Goal: Task Accomplishment & Management: Use online tool/utility

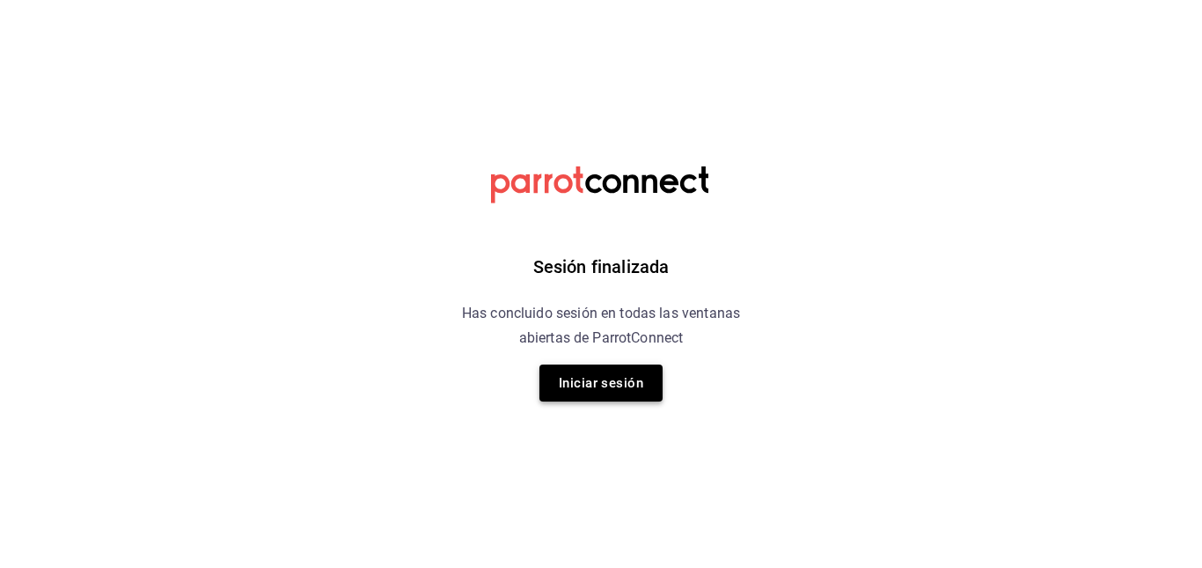
click at [619, 370] on button "Iniciar sesión" at bounding box center [601, 382] width 123 height 37
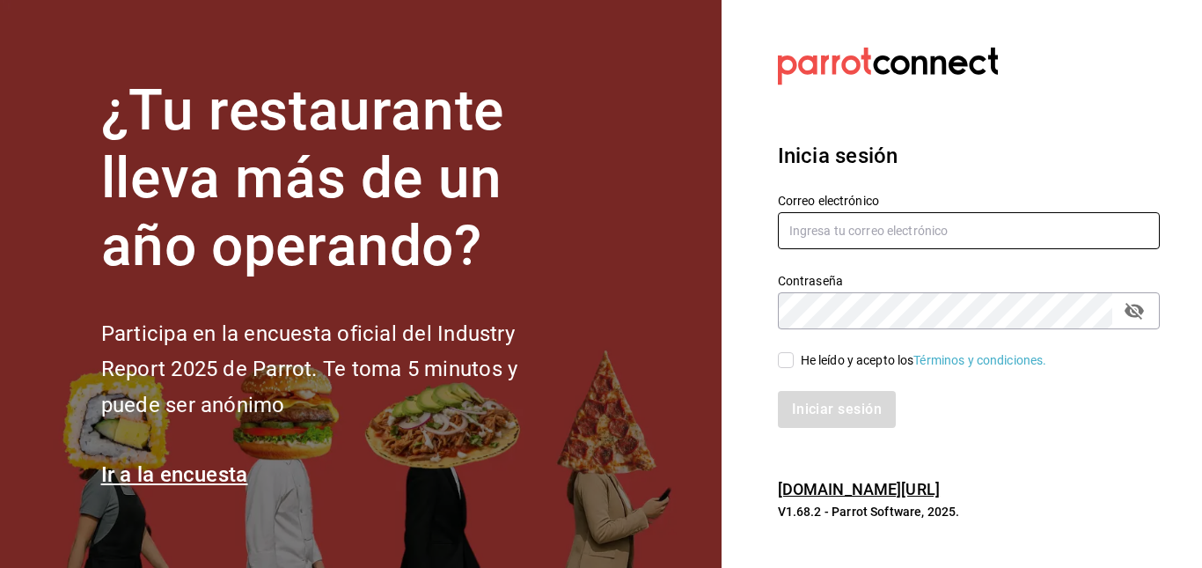
type input "[EMAIL_ADDRESS][DOMAIN_NAME]"
click at [790, 356] on input "He leído y acepto los Términos y condiciones." at bounding box center [786, 360] width 16 height 16
checkbox input "true"
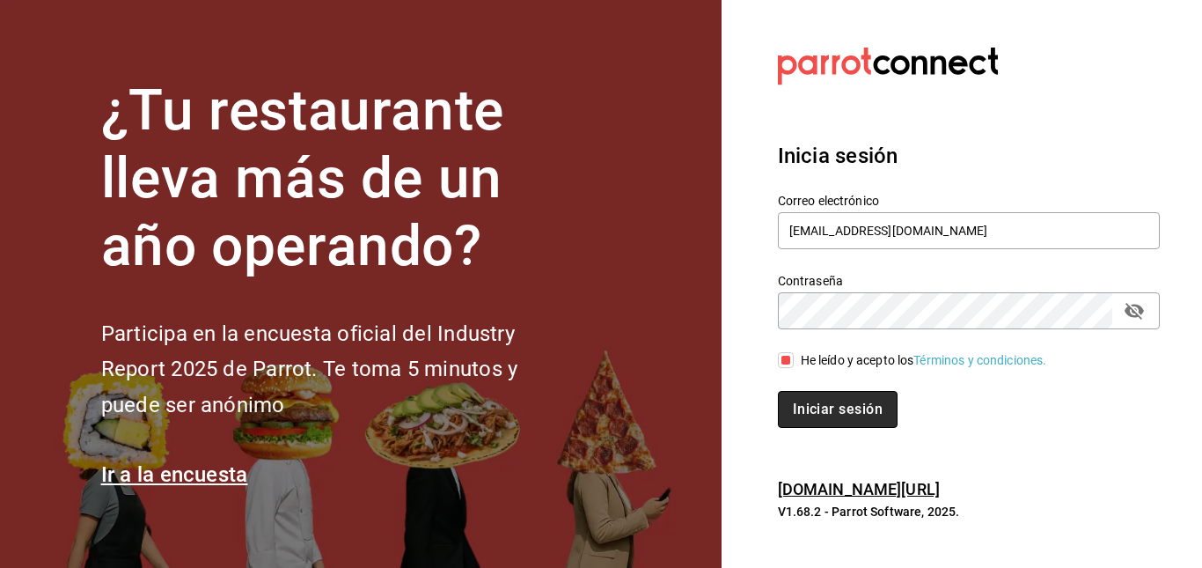
click at [824, 413] on button "Iniciar sesión" at bounding box center [838, 409] width 120 height 37
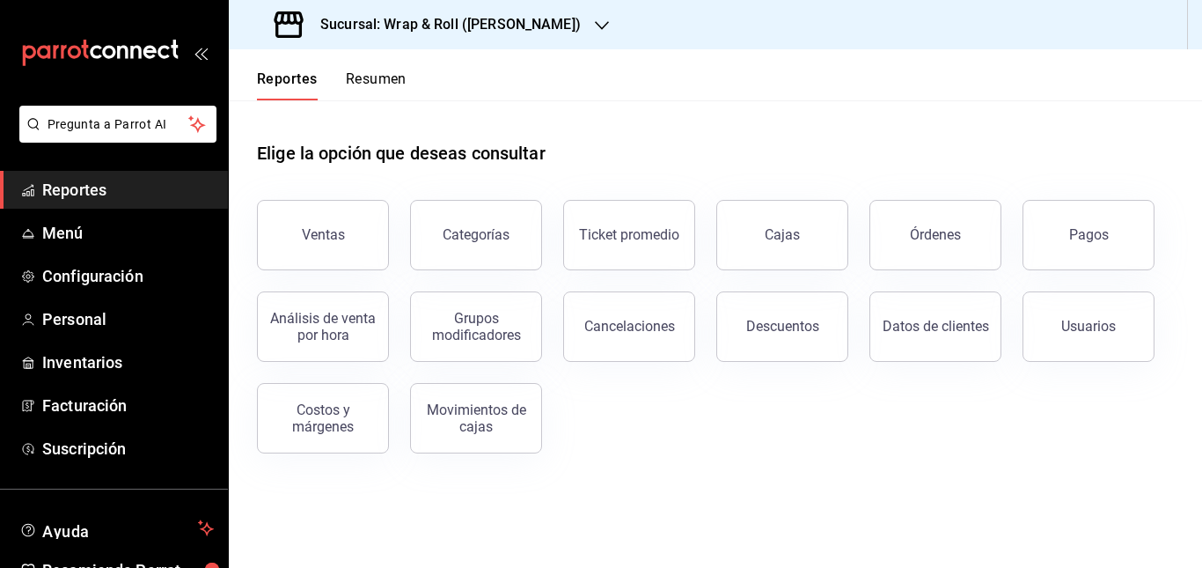
click at [554, 18] on div "Sucursal: Wrap & Roll ([PERSON_NAME])" at bounding box center [429, 24] width 373 height 49
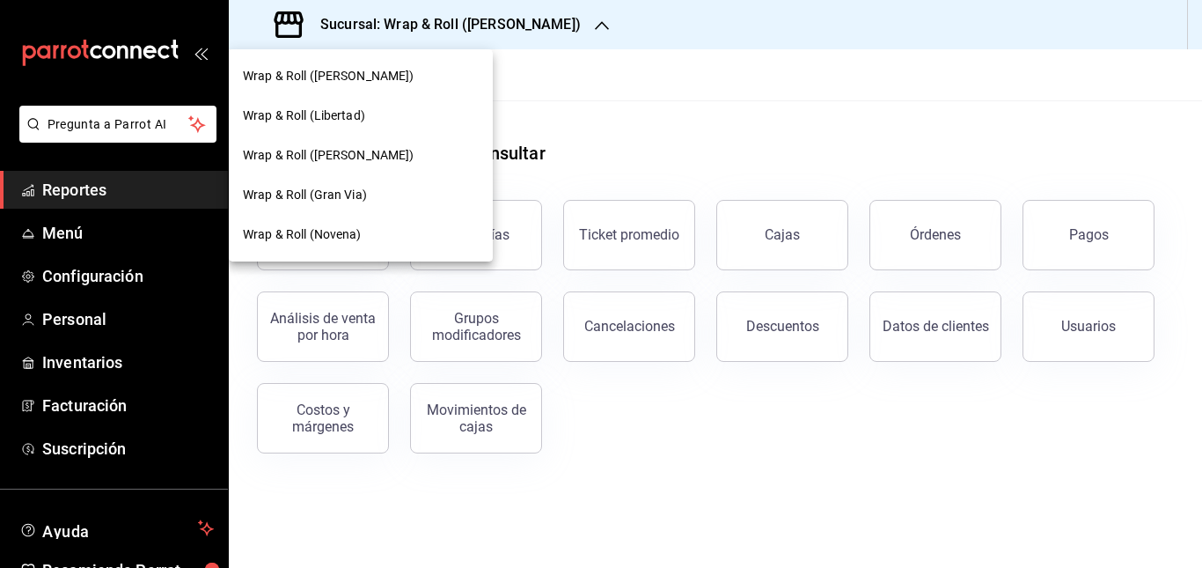
click at [361, 180] on div "Wrap & Roll (Gran Via)" at bounding box center [361, 195] width 264 height 40
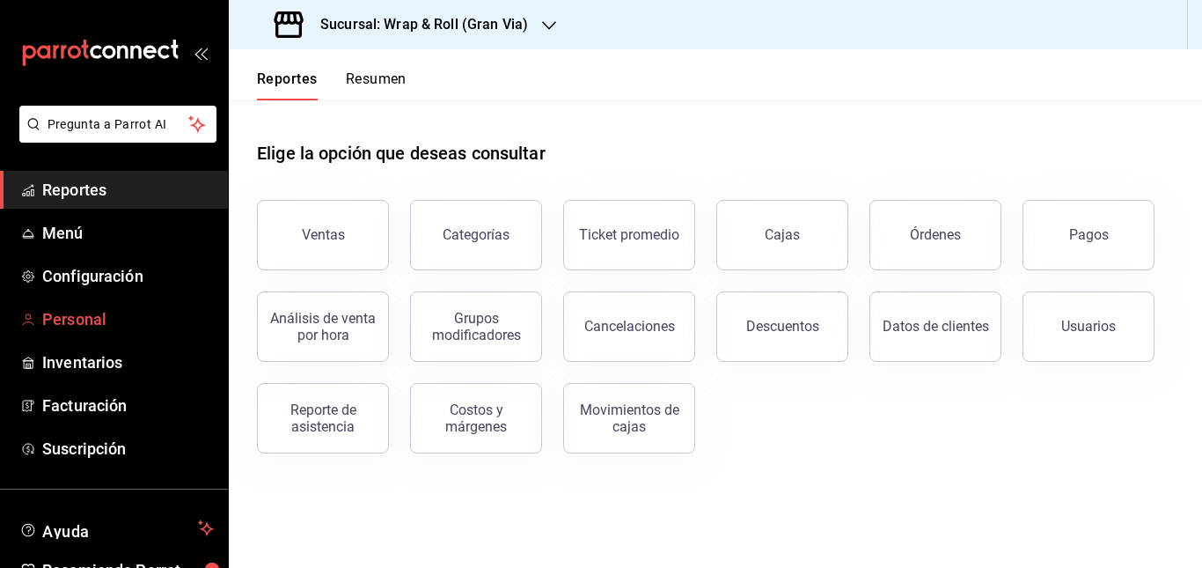
drag, startPoint x: 86, startPoint y: 339, endPoint x: 84, endPoint y: 327, distance: 12.4
click at [84, 327] on ul "Reportes Menú Configuración Personal Inventarios Facturación Suscripción" at bounding box center [114, 319] width 228 height 297
click at [84, 327] on span "Personal" at bounding box center [128, 319] width 172 height 24
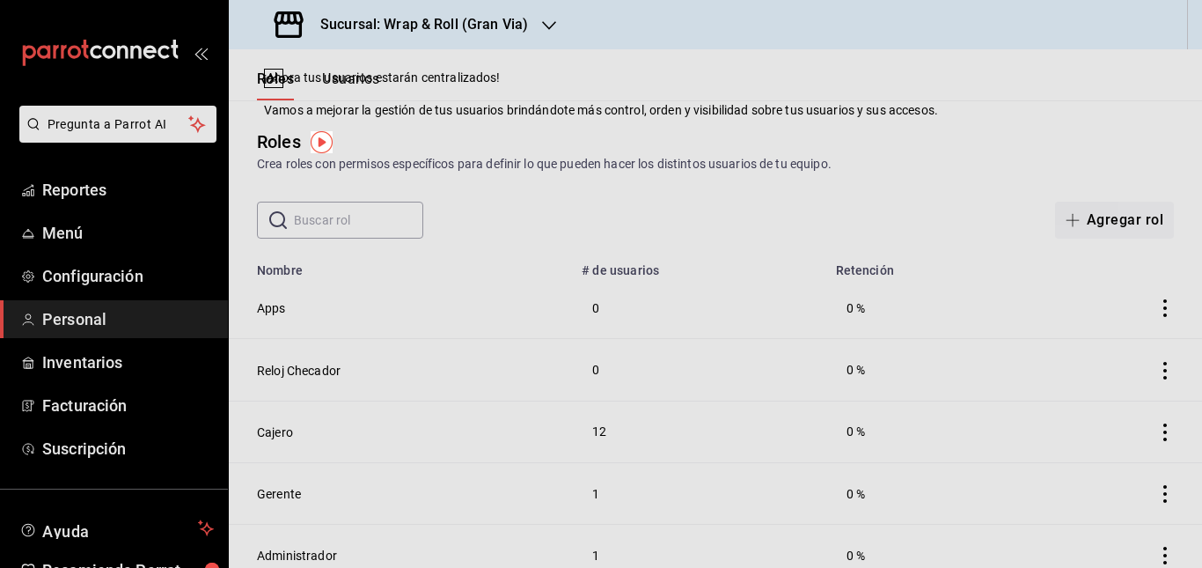
click at [803, 133] on div "Roles Crea roles con permisos específicos para definir lo que pueden hacer los …" at bounding box center [715, 151] width 973 height 45
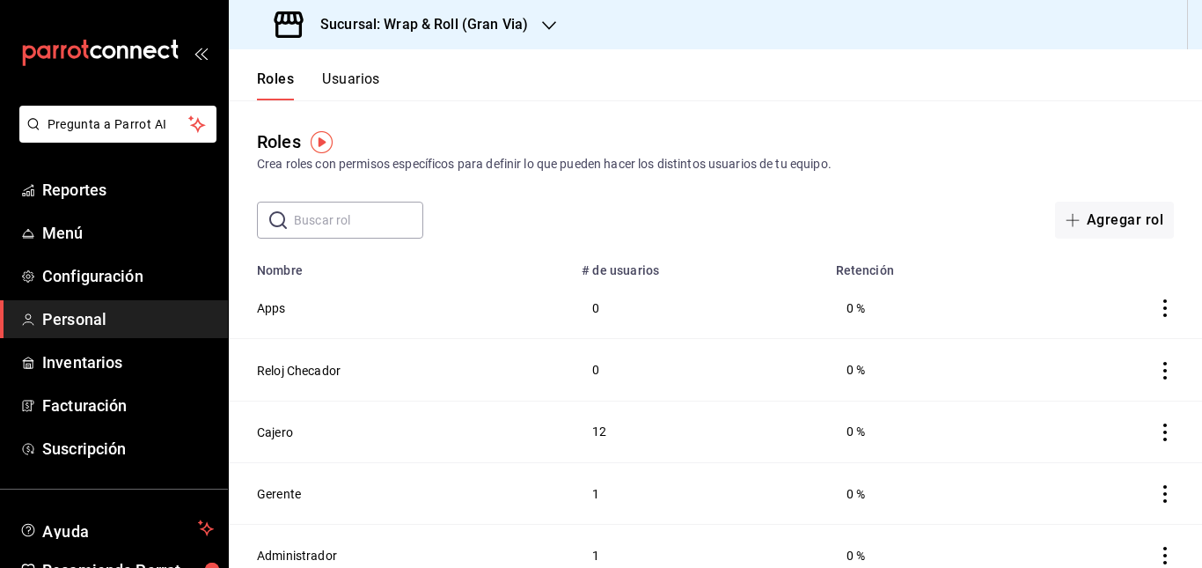
click at [355, 84] on button "Usuarios" at bounding box center [351, 85] width 58 height 30
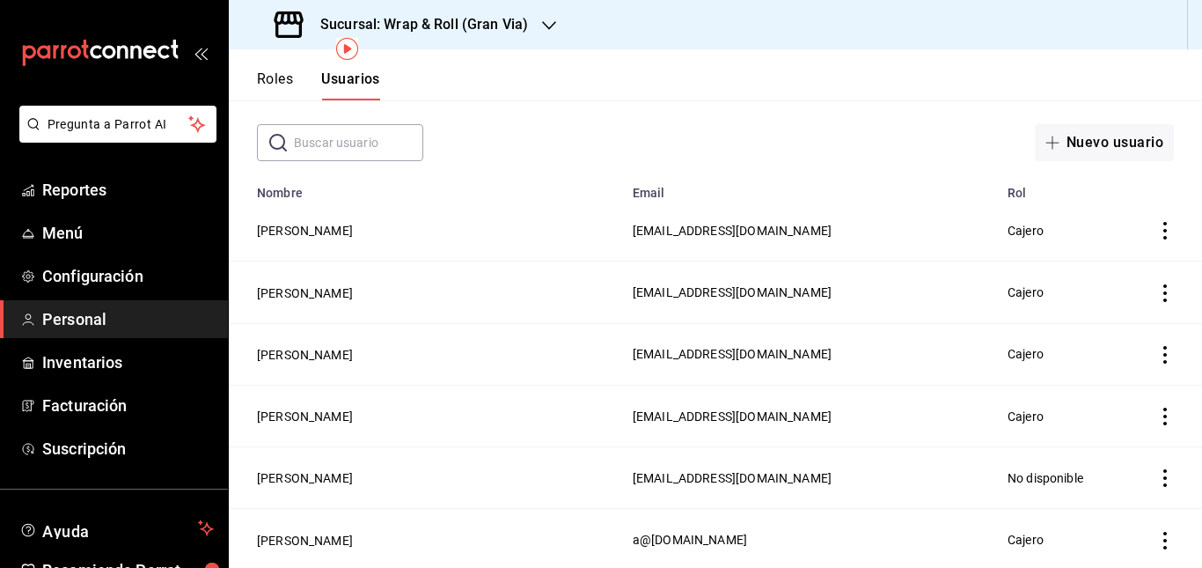
scroll to position [100, 0]
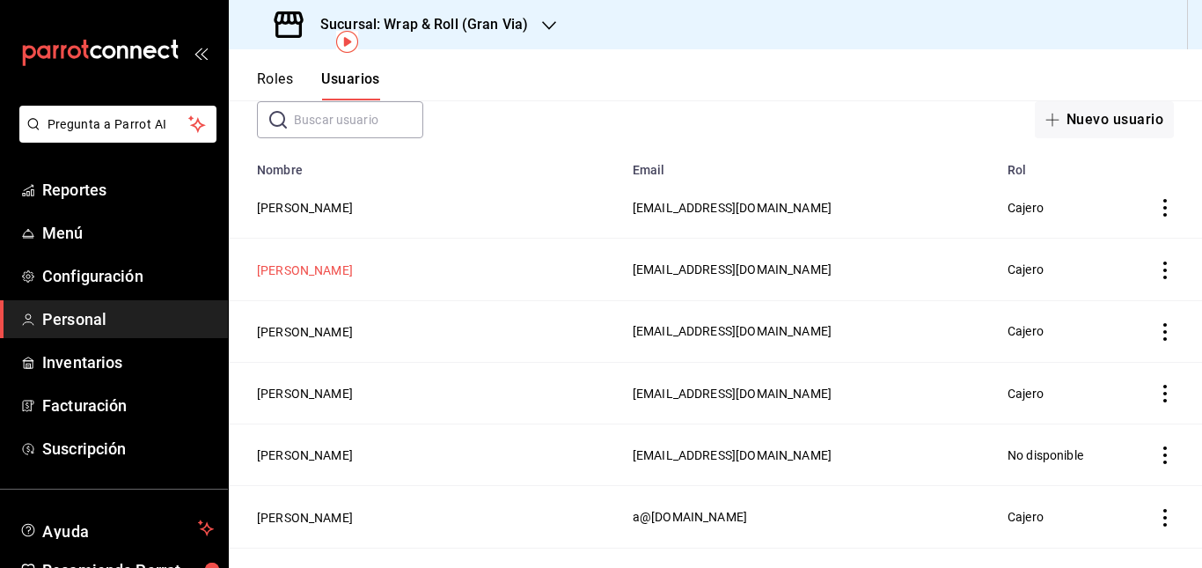
click at [333, 261] on button "[PERSON_NAME]" at bounding box center [305, 270] width 96 height 18
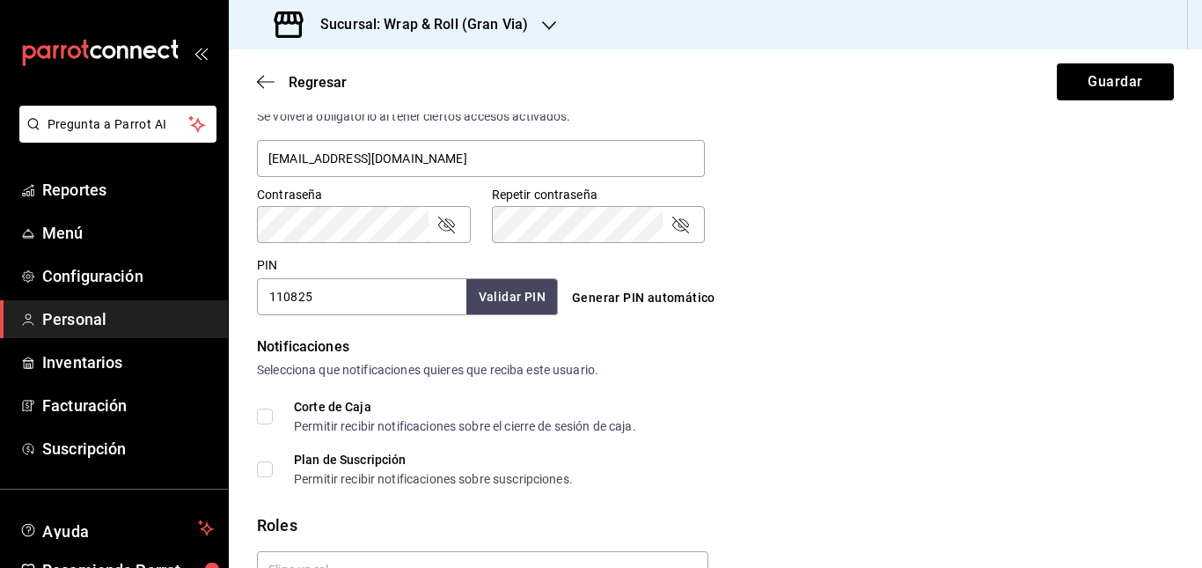
scroll to position [689, 0]
click at [925, 195] on div "Contraseña Contraseña Repetir contraseña Repetir contraseña" at bounding box center [705, 203] width 938 height 77
click at [253, 84] on div "Regresar Guardar" at bounding box center [715, 81] width 973 height 65
click at [264, 84] on icon "button" at bounding box center [266, 82] width 18 height 16
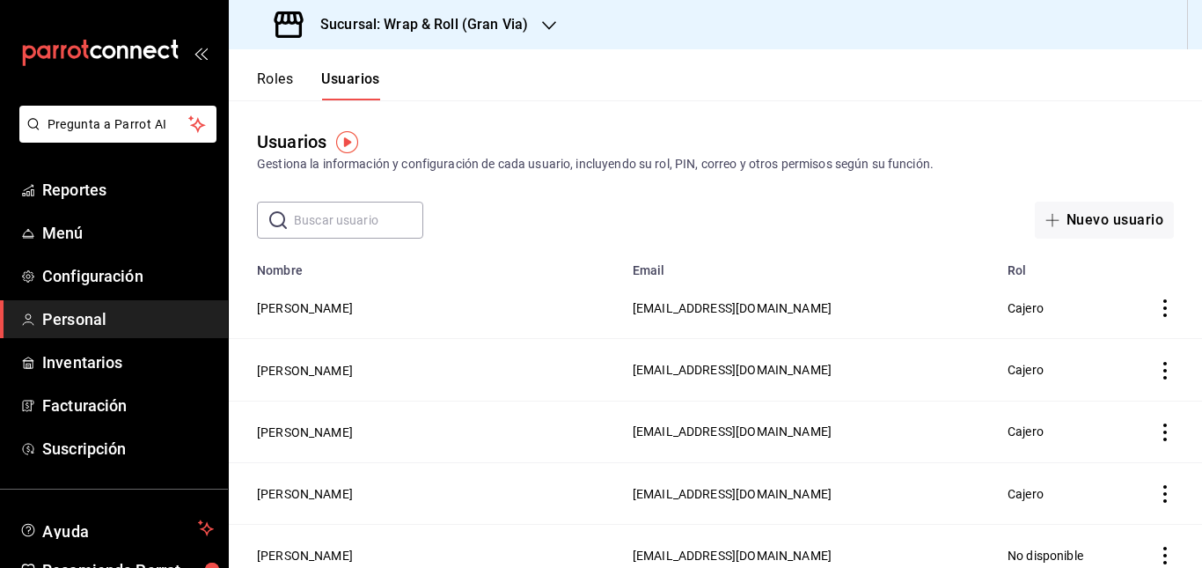
click at [531, 24] on div "Sucursal: Wrap & Roll (Gran Via)" at bounding box center [403, 24] width 320 height 49
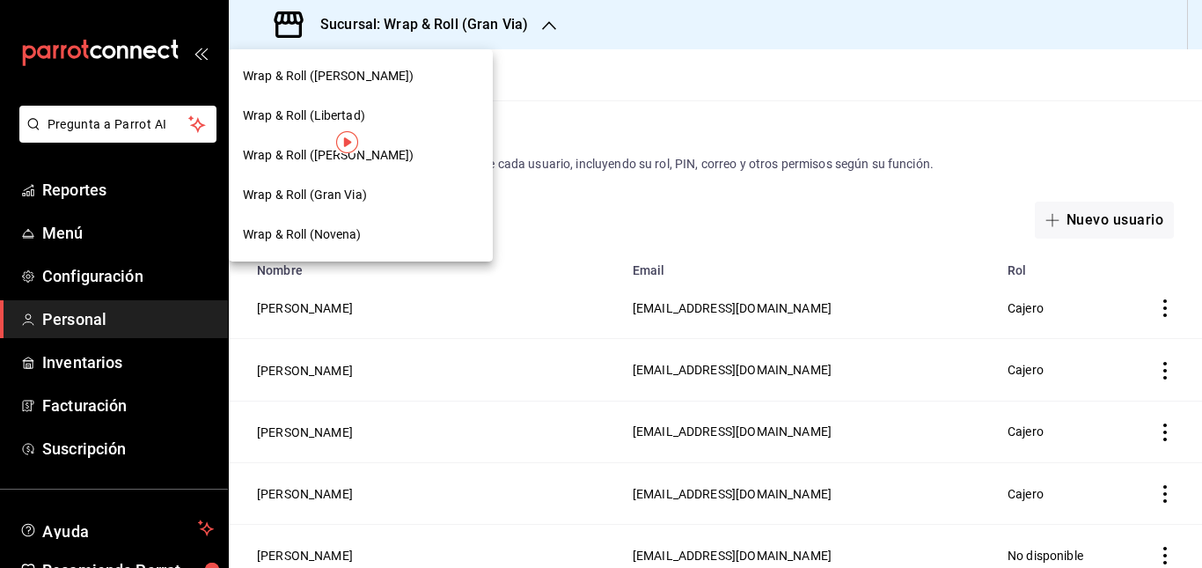
click at [74, 231] on div at bounding box center [601, 284] width 1202 height 568
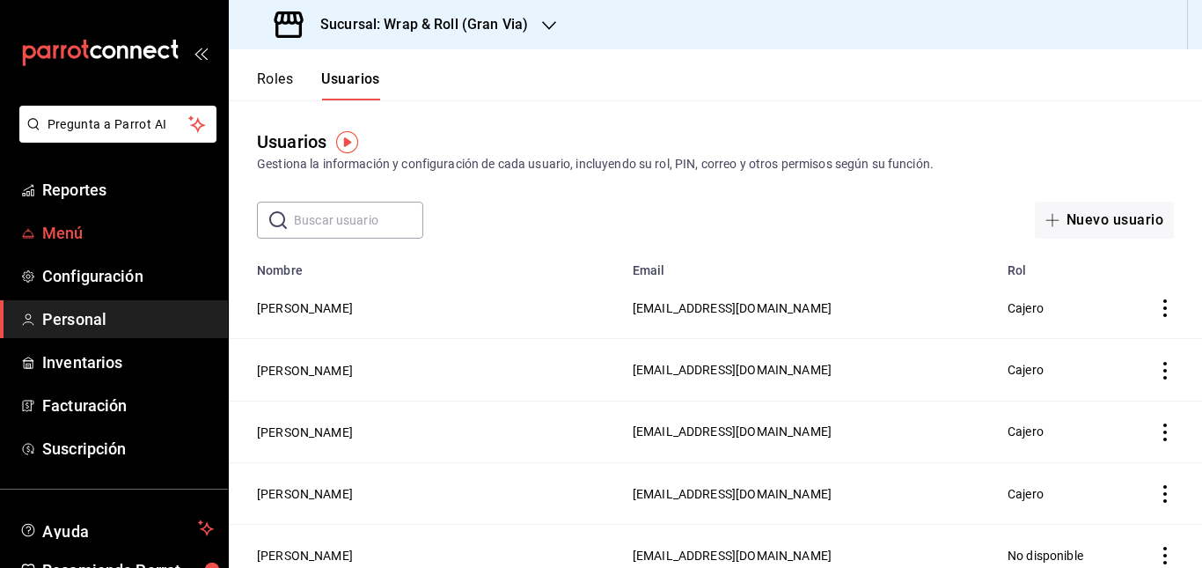
click at [71, 226] on span "Menú" at bounding box center [128, 233] width 172 height 24
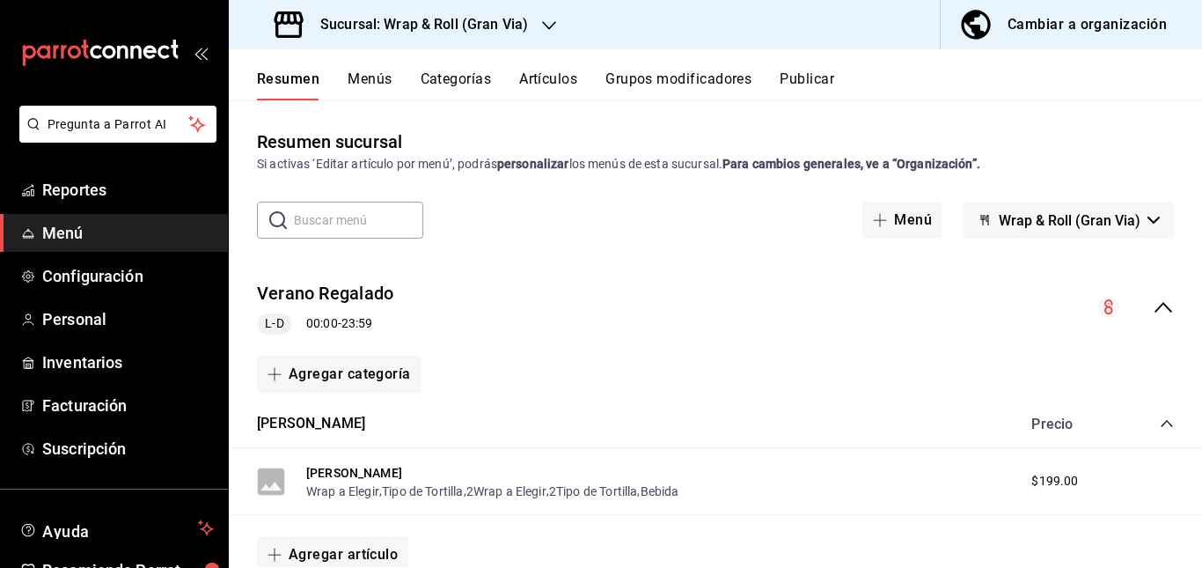
click at [567, 313] on div "Verano [PERSON_NAME] 00:00 - 23:59" at bounding box center [715, 308] width 973 height 82
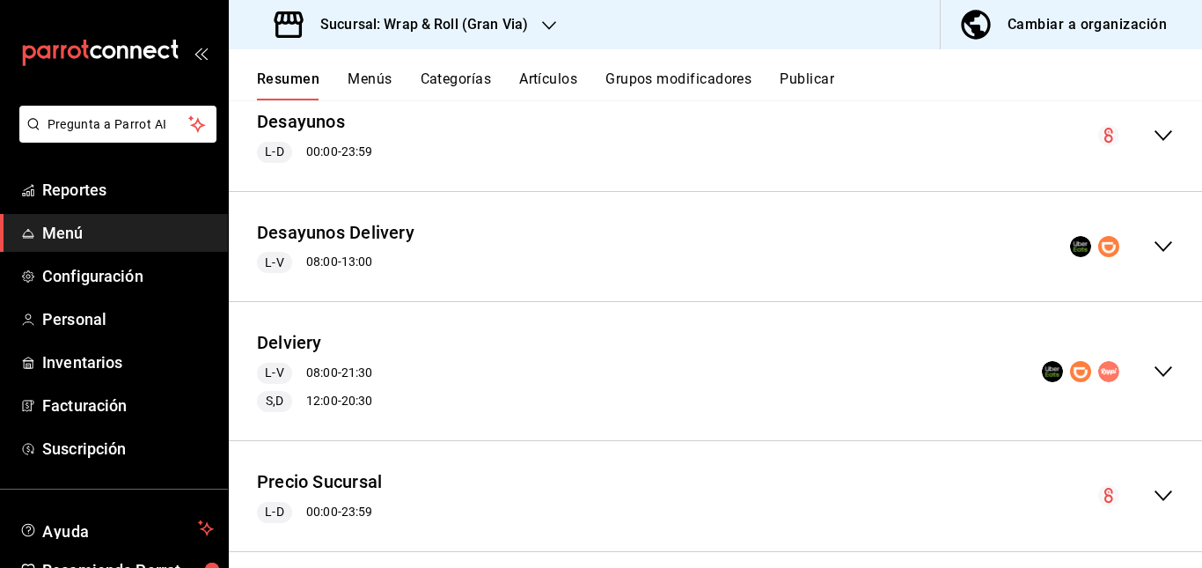
scroll to position [413, 0]
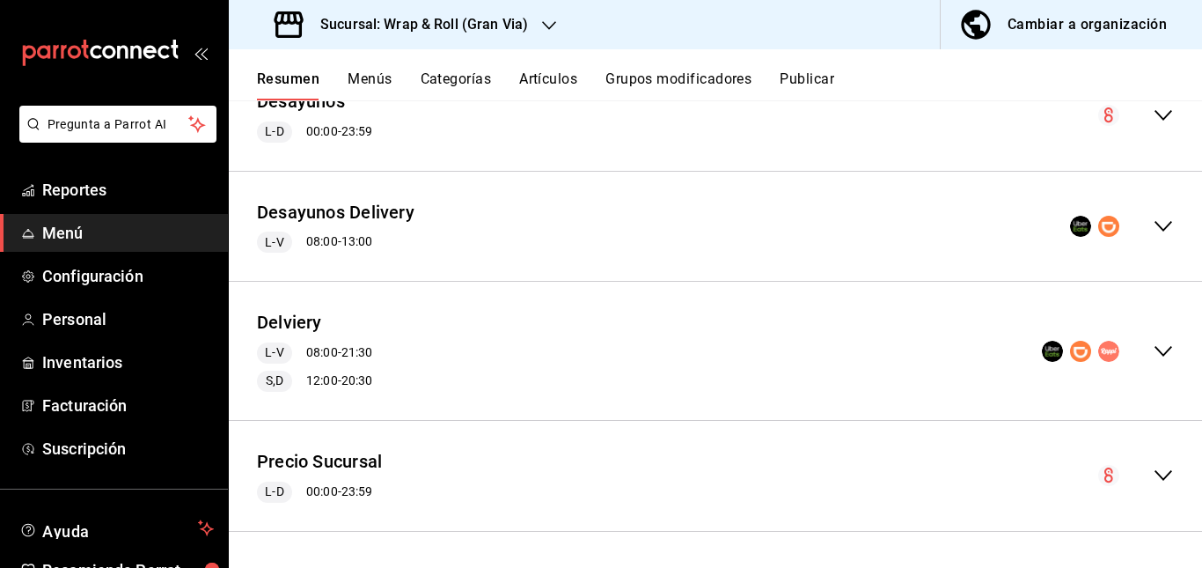
click at [559, 229] on div "Desayunos Delivery L-V 08:00 - 13:00" at bounding box center [715, 227] width 973 height 82
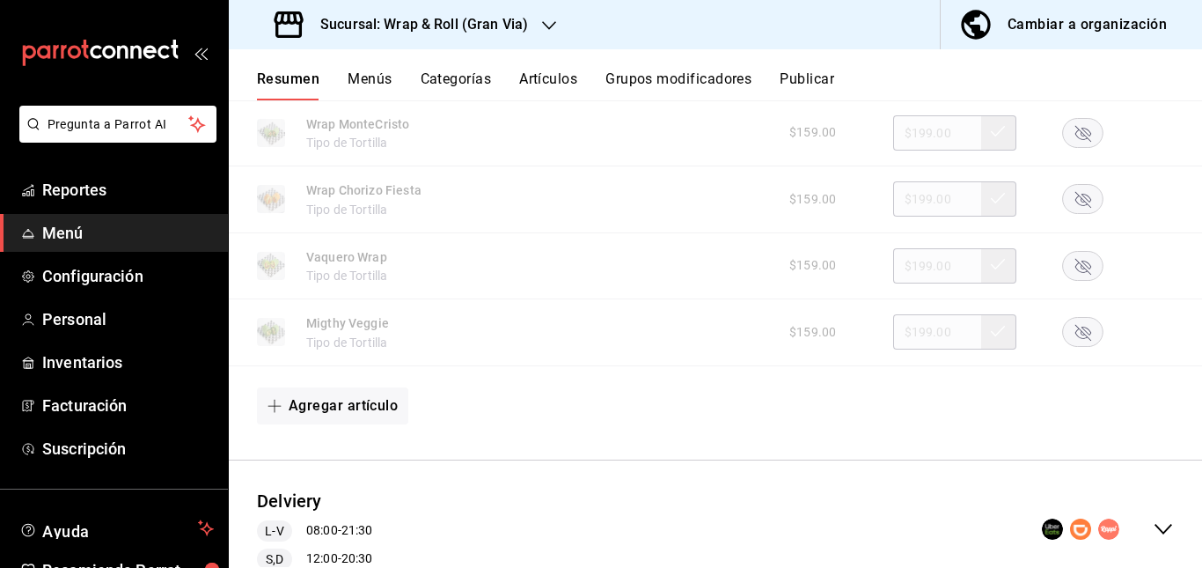
scroll to position [871, 0]
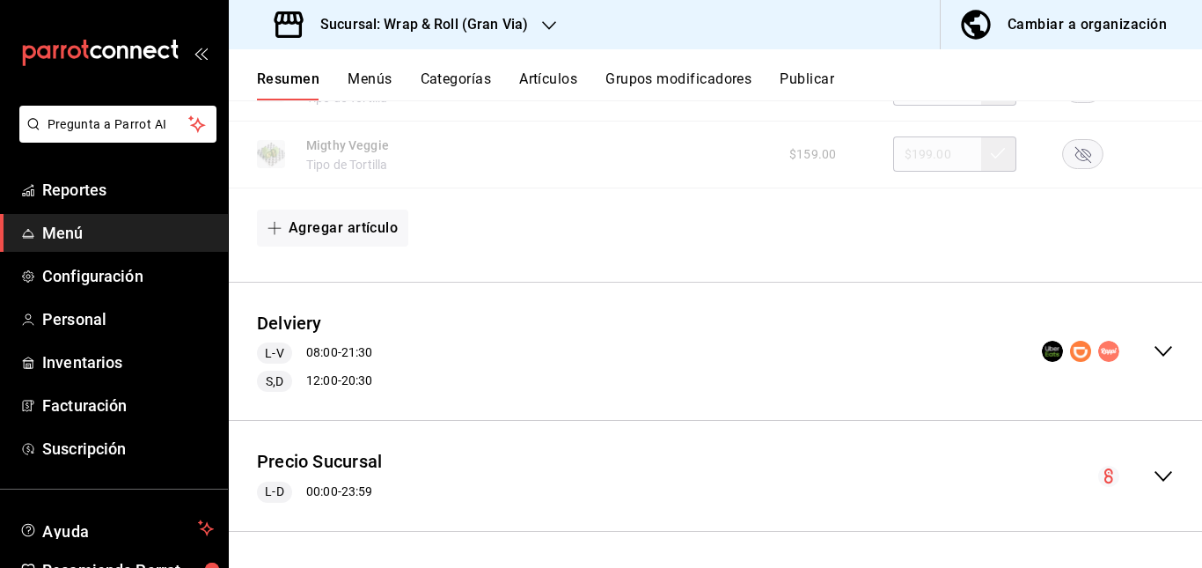
click at [556, 378] on div "Delviery L-V 08:00 - 21:30 S,D 12:00 - 20:30" at bounding box center [715, 352] width 973 height 110
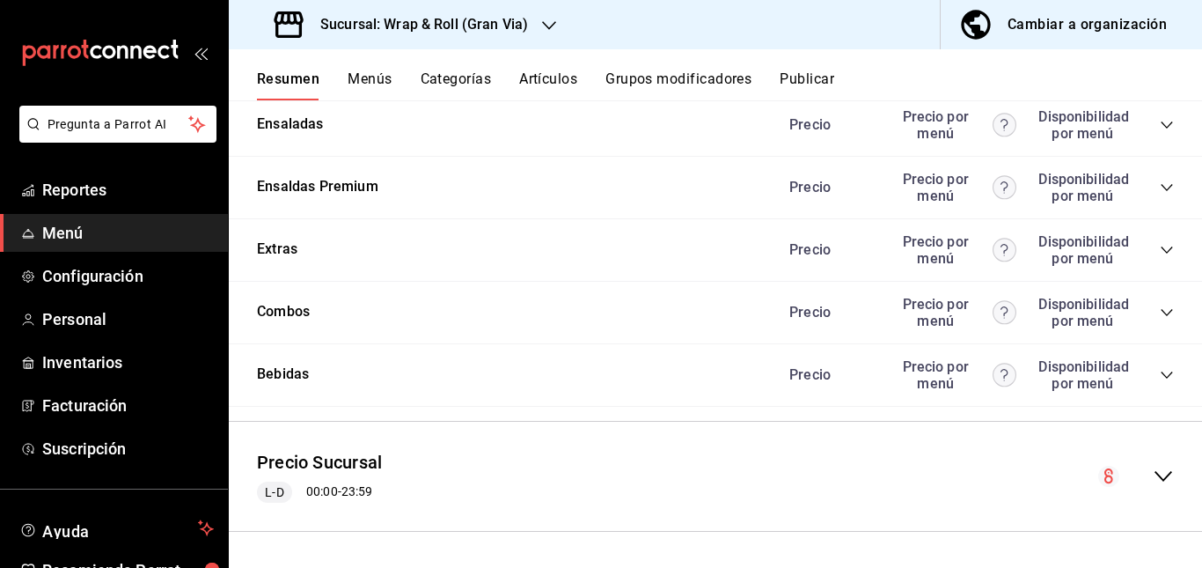
scroll to position [2333, 0]
click at [1161, 94] on div "Wraps Premium Precio Precio por menú Disponibilidad por menú" at bounding box center [715, 63] width 973 height 62
click at [1160, 70] on icon "collapse-category-row" at bounding box center [1167, 62] width 14 height 14
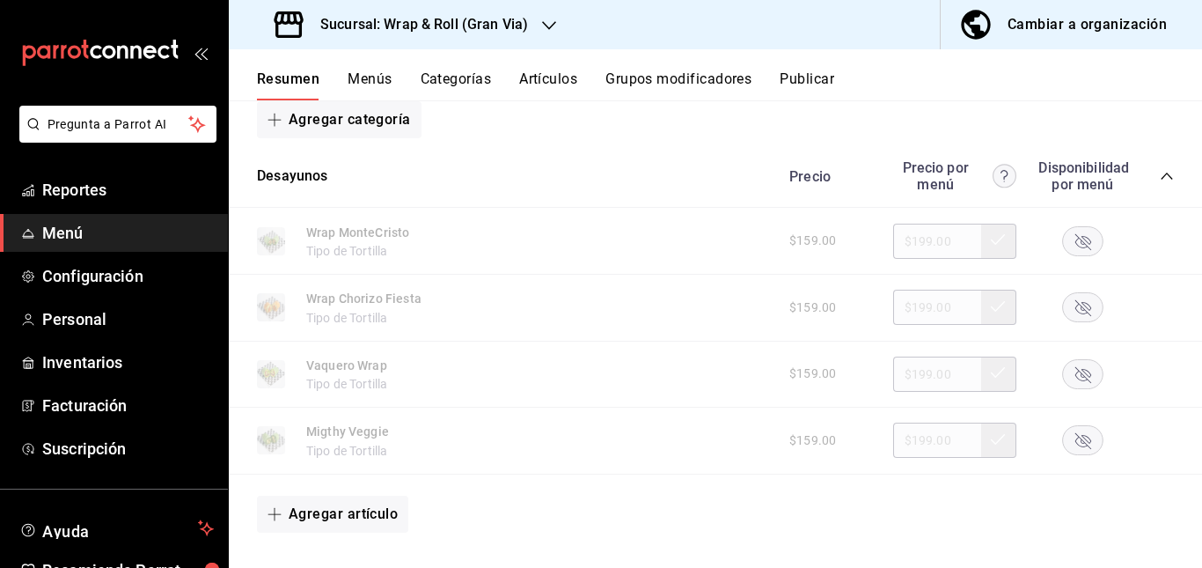
scroll to position [588, 0]
click at [811, 75] on button "Publicar" at bounding box center [807, 85] width 55 height 30
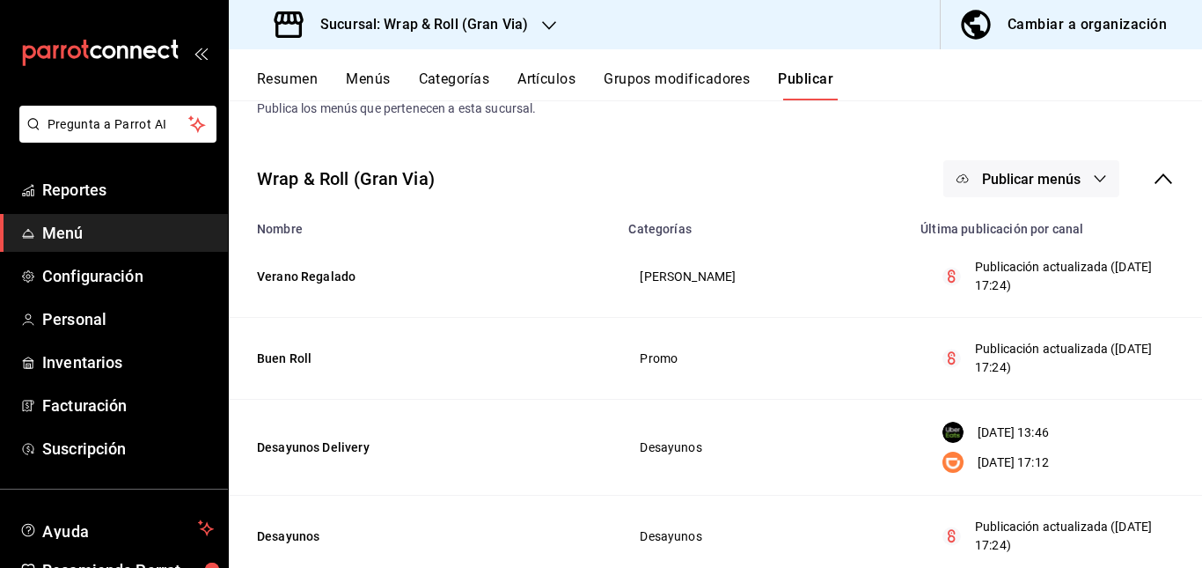
scroll to position [57, 0]
click at [1054, 185] on span "Publicar menús" at bounding box center [1031, 177] width 99 height 17
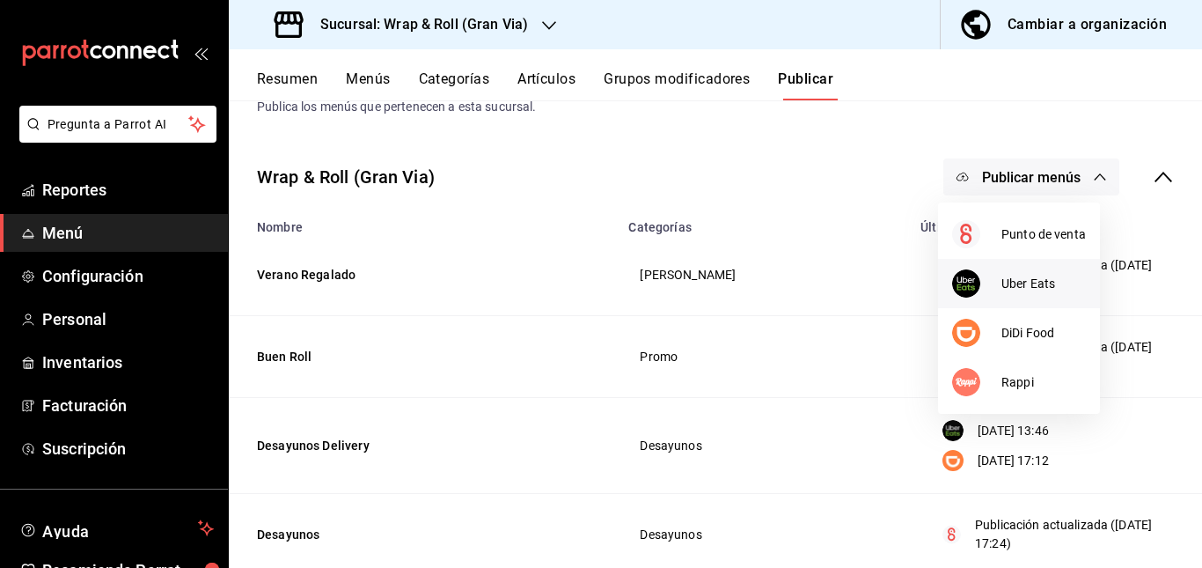
click at [1013, 301] on li "Uber Eats" at bounding box center [1019, 283] width 162 height 49
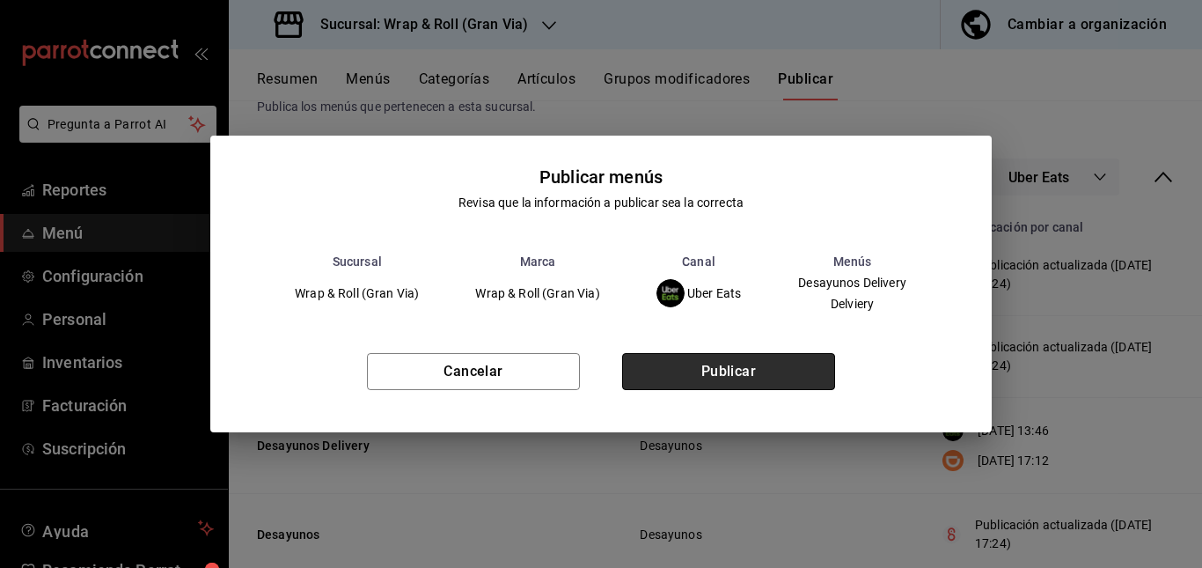
click at [768, 360] on button "Publicar" at bounding box center [728, 371] width 213 height 37
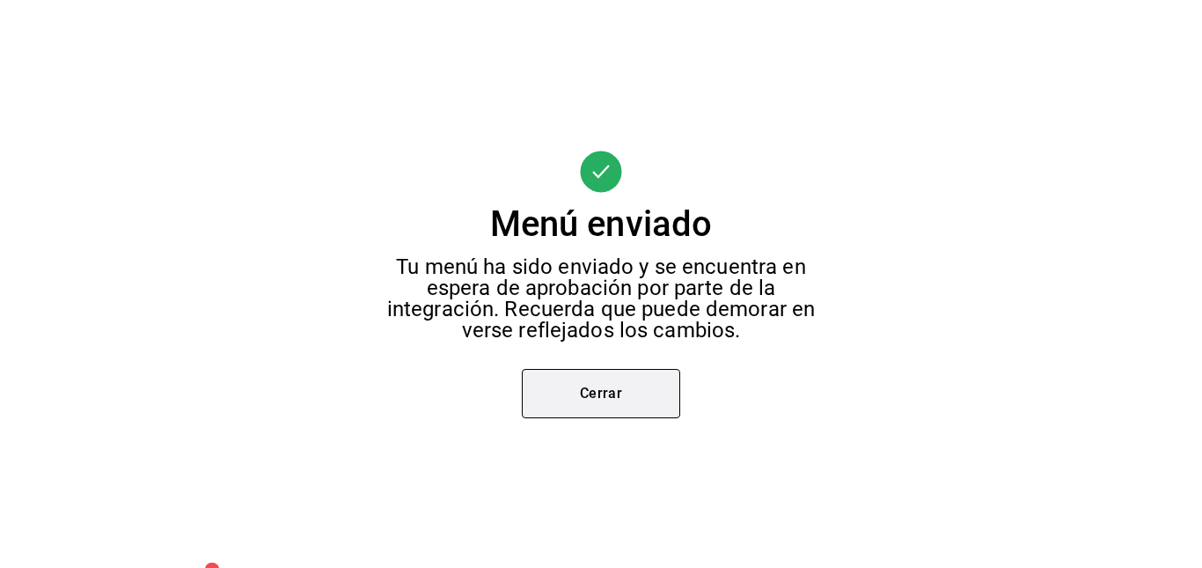
click at [597, 392] on button "Cerrar" at bounding box center [601, 393] width 158 height 49
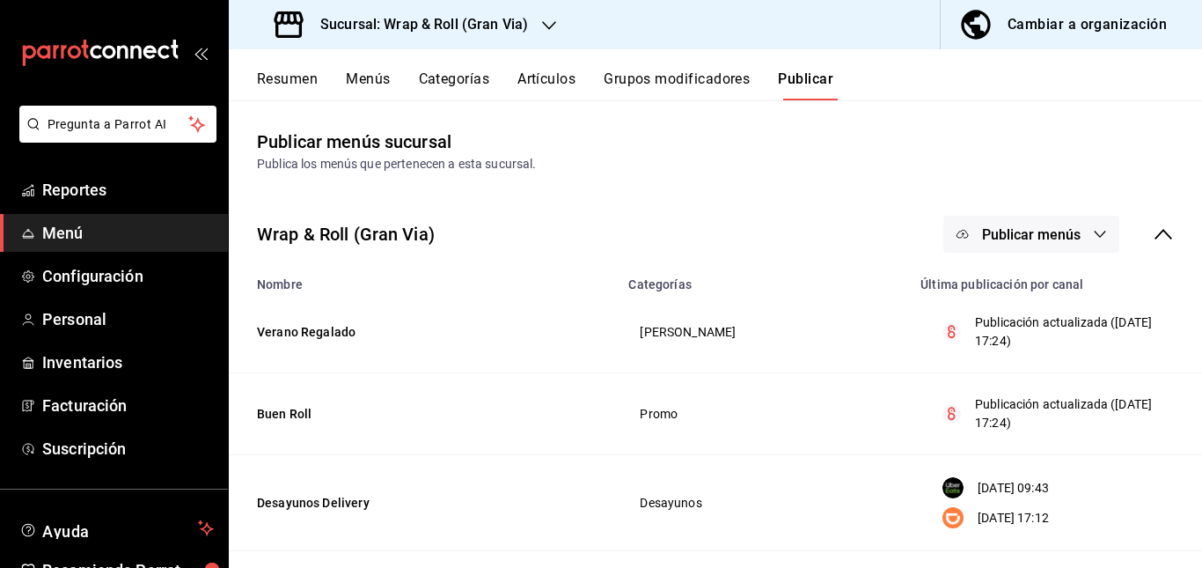
click at [1015, 233] on span "Publicar menús" at bounding box center [1031, 234] width 99 height 17
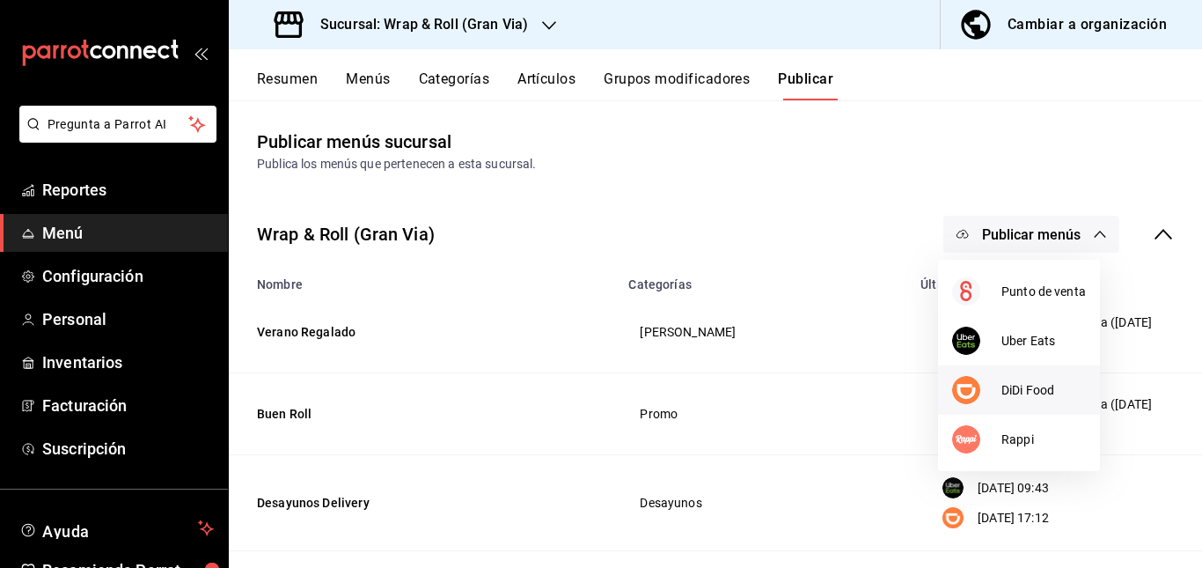
click at [986, 378] on div at bounding box center [976, 390] width 49 height 28
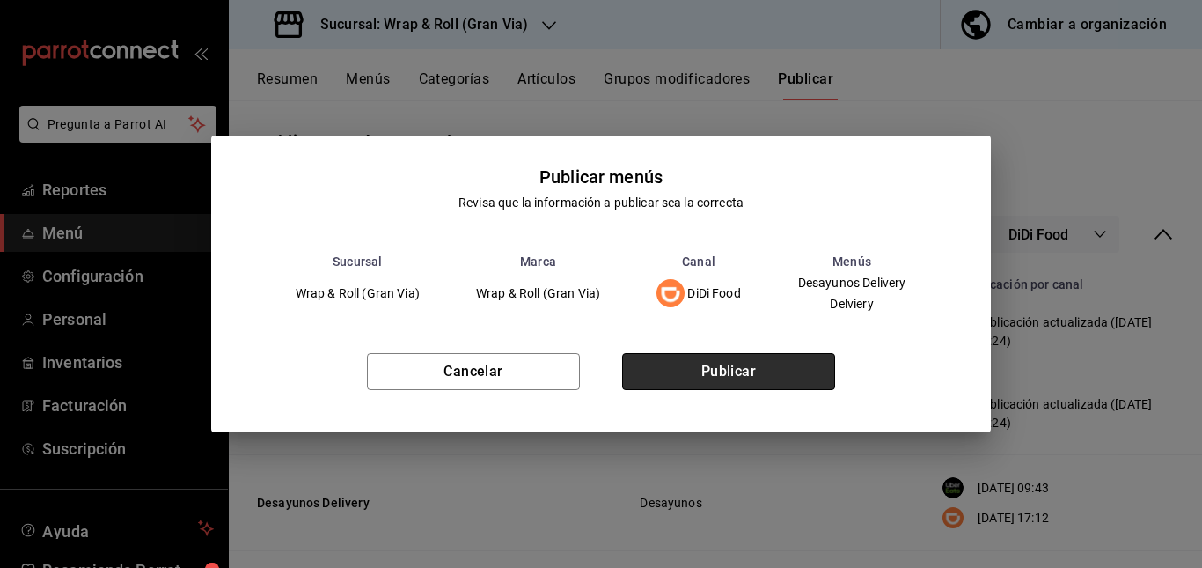
click at [789, 377] on button "Publicar" at bounding box center [728, 371] width 213 height 37
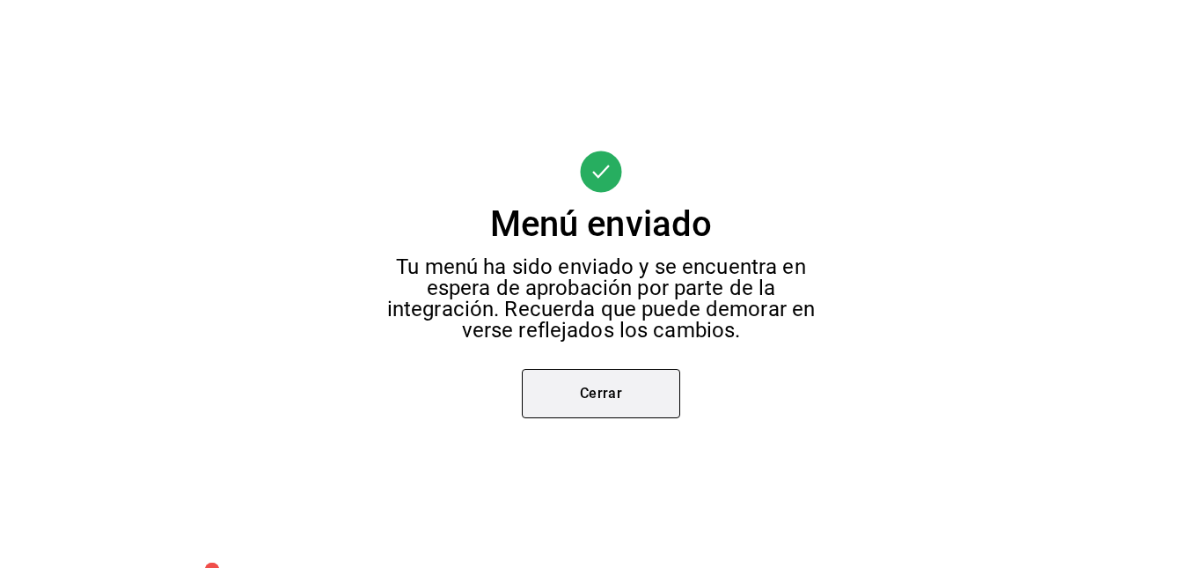
click at [628, 381] on button "Cerrar" at bounding box center [601, 393] width 158 height 49
